Goal: Information Seeking & Learning: Check status

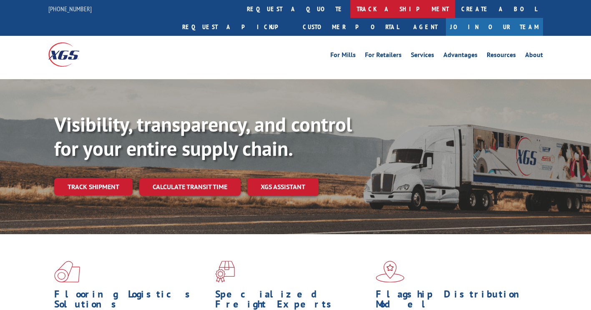
click at [351, 6] on link "track a shipment" at bounding box center [403, 9] width 105 height 18
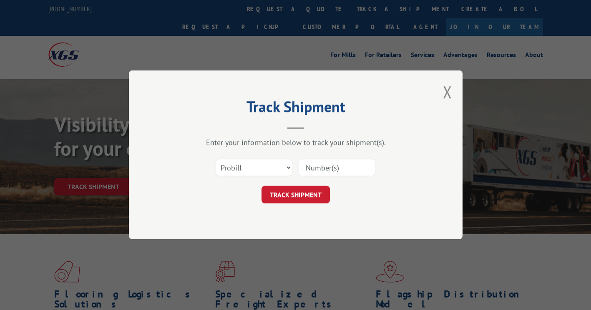
click at [314, 169] on input at bounding box center [337, 168] width 77 height 18
paste input "17323404"
type input "17323404"
click at [317, 185] on form "Select category... Probill BOL PO 17323404 TRACK SHIPMENT" at bounding box center [296, 179] width 250 height 50
click at [310, 194] on button "TRACK SHIPMENT" at bounding box center [296, 196] width 68 height 18
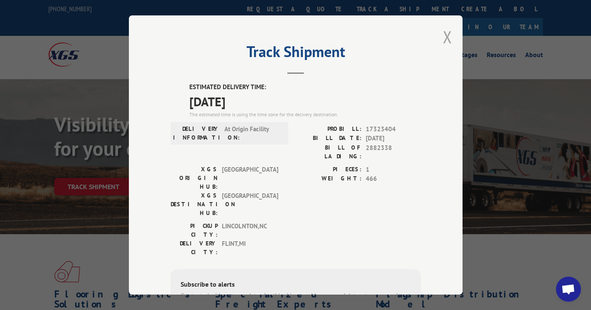
click at [443, 37] on button "Close modal" at bounding box center [447, 37] width 9 height 22
